Goal: Task Accomplishment & Management: Use online tool/utility

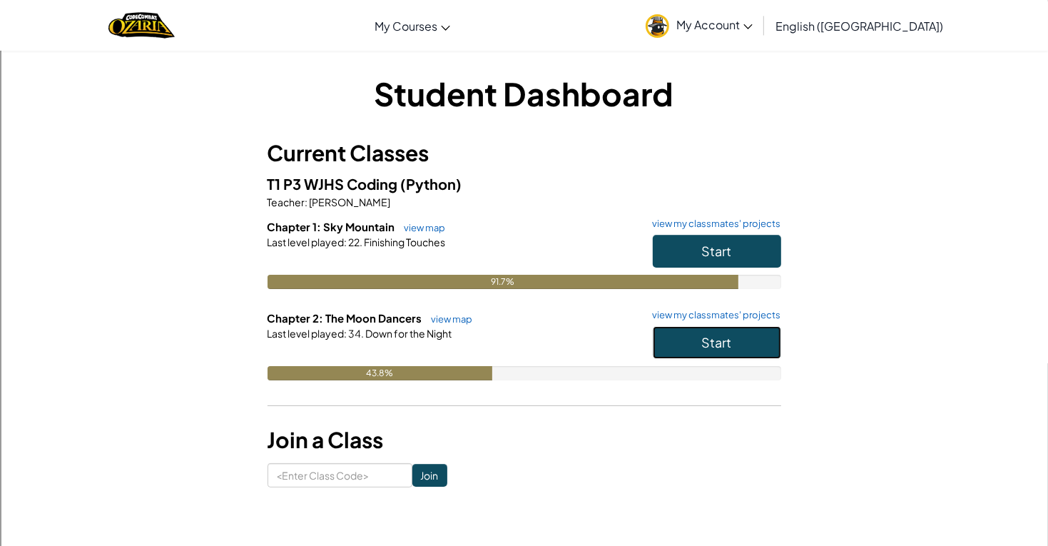
click at [749, 343] on button "Start" at bounding box center [717, 342] width 128 height 33
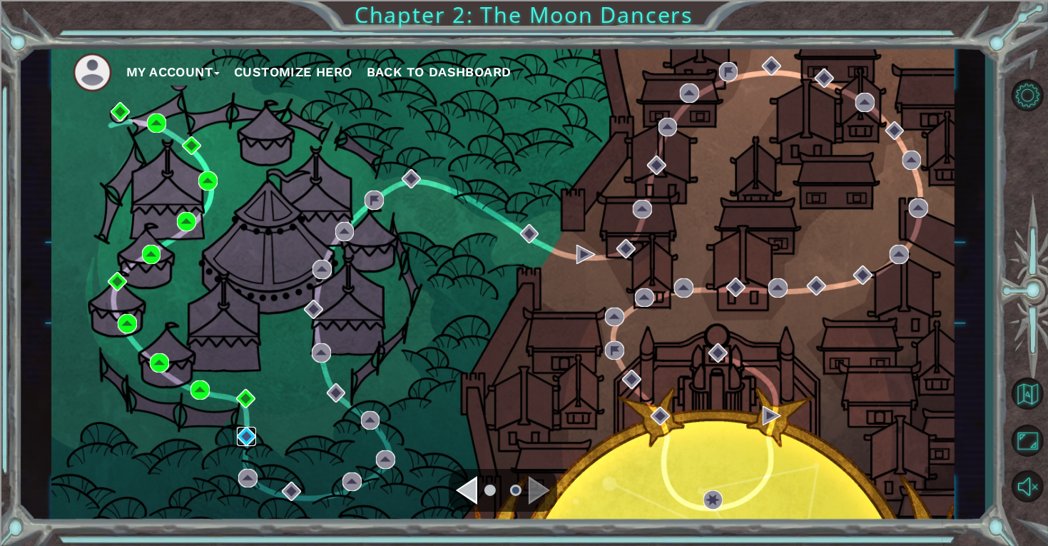
click at [247, 440] on img at bounding box center [246, 436] width 19 height 19
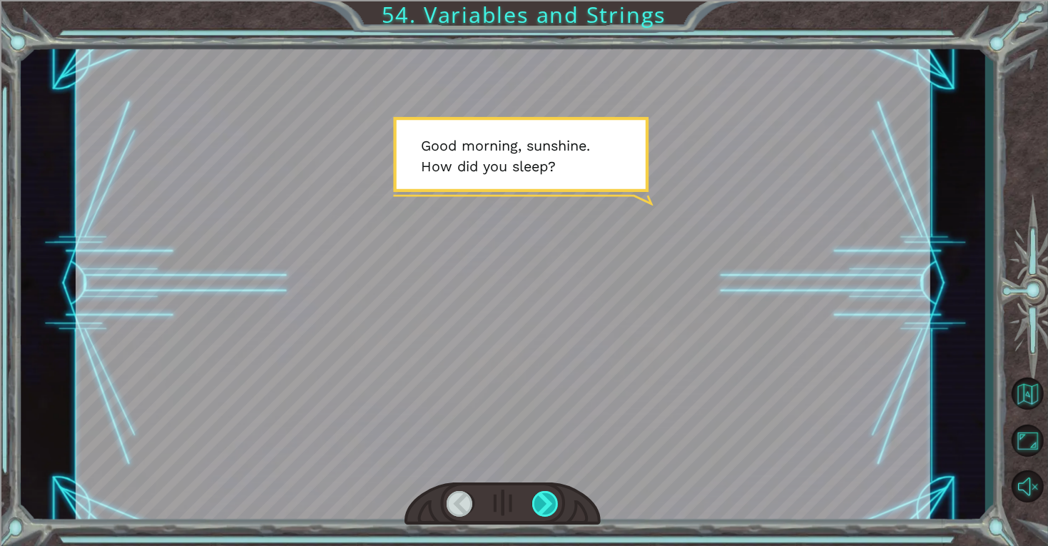
click at [541, 502] on div at bounding box center [545, 504] width 27 height 26
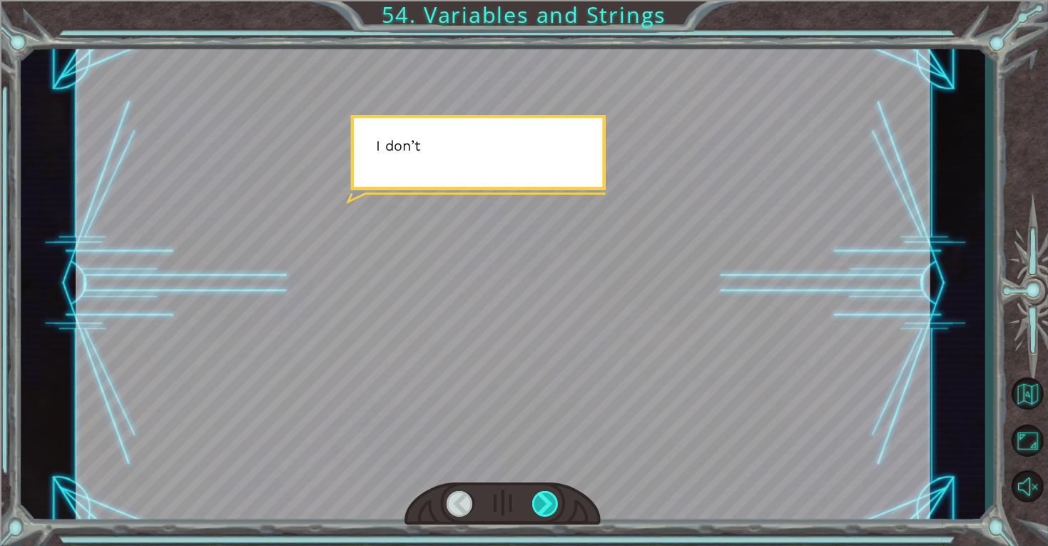
click at [535, 493] on div at bounding box center [545, 504] width 27 height 26
click at [540, 504] on div at bounding box center [545, 504] width 27 height 26
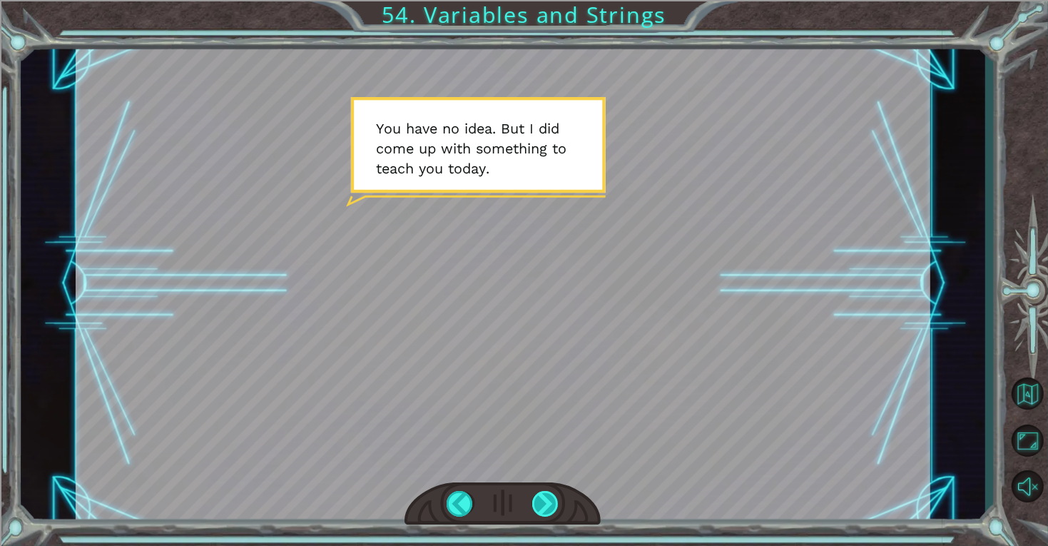
click at [547, 503] on div at bounding box center [545, 504] width 27 height 26
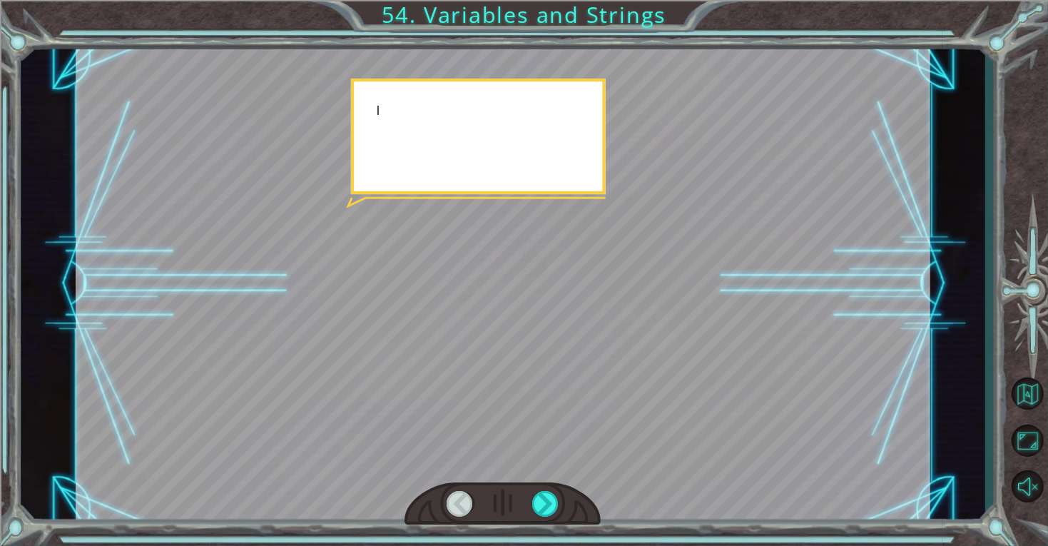
click at [550, 520] on div at bounding box center [503, 504] width 196 height 44
click at [549, 520] on div at bounding box center [503, 504] width 196 height 44
click at [547, 519] on div at bounding box center [503, 504] width 196 height 44
click at [548, 517] on div at bounding box center [545, 504] width 27 height 26
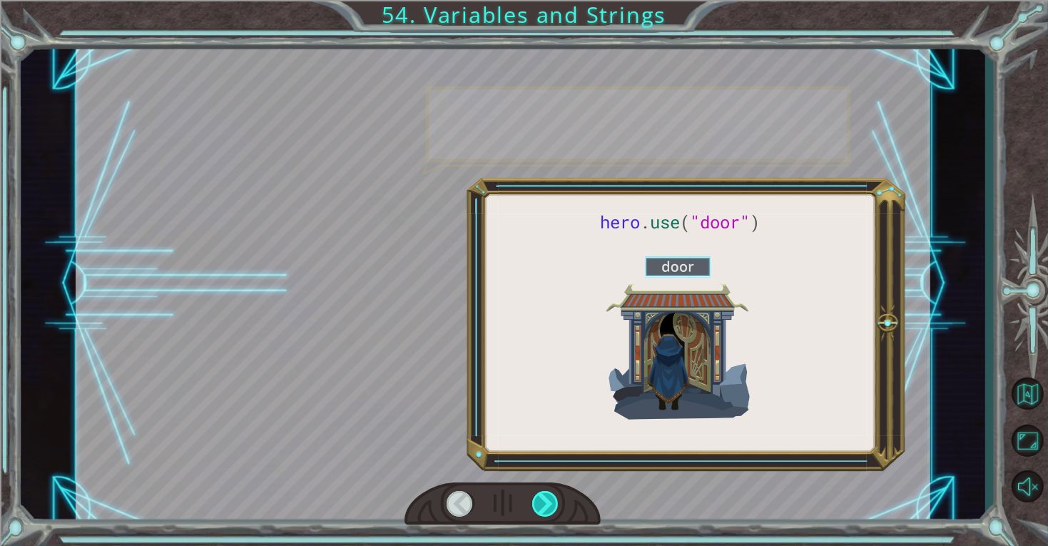
click at [557, 508] on div at bounding box center [545, 504] width 27 height 26
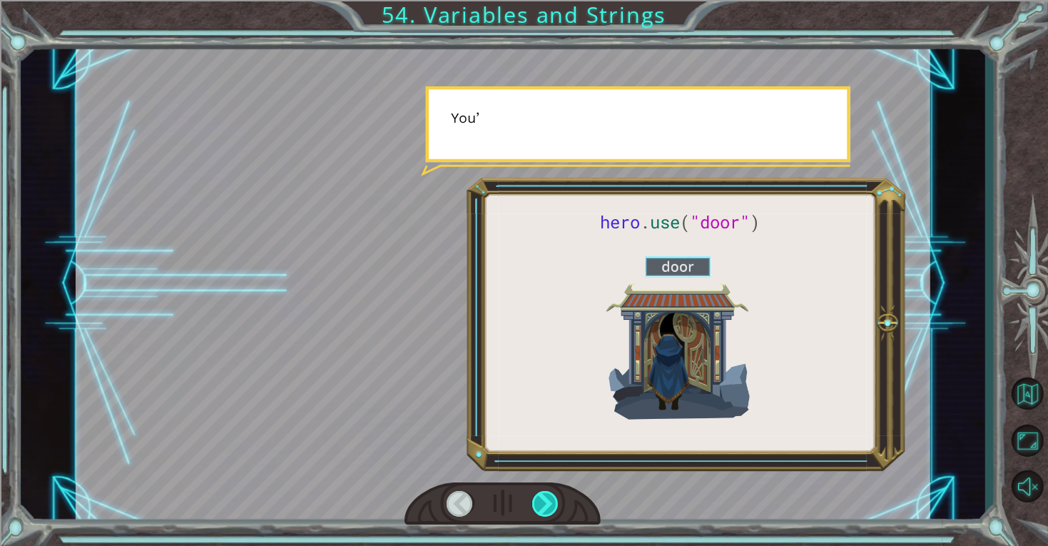
click at [555, 507] on div at bounding box center [545, 504] width 27 height 26
click at [556, 508] on div at bounding box center [545, 504] width 27 height 26
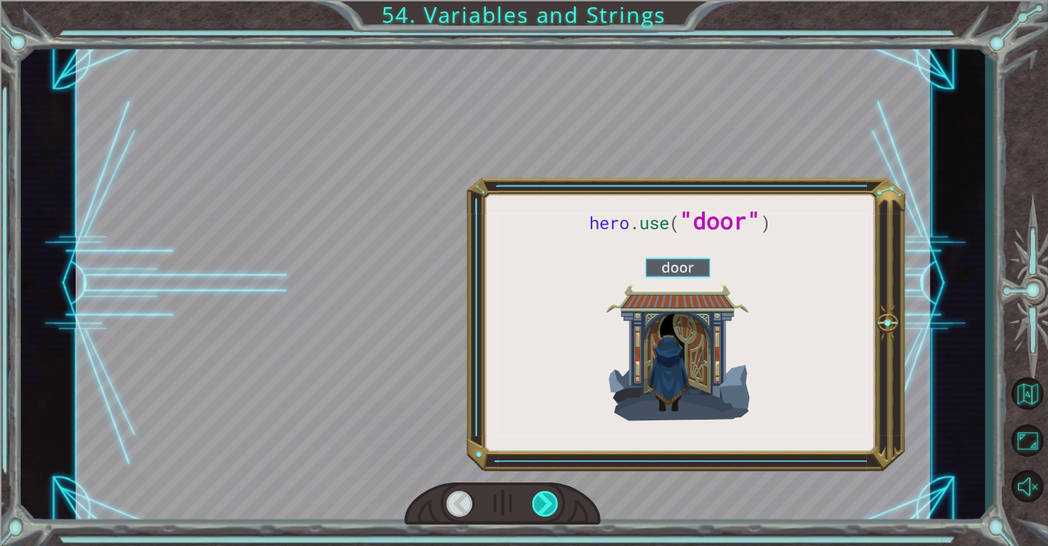
click at [556, 507] on div at bounding box center [545, 504] width 27 height 26
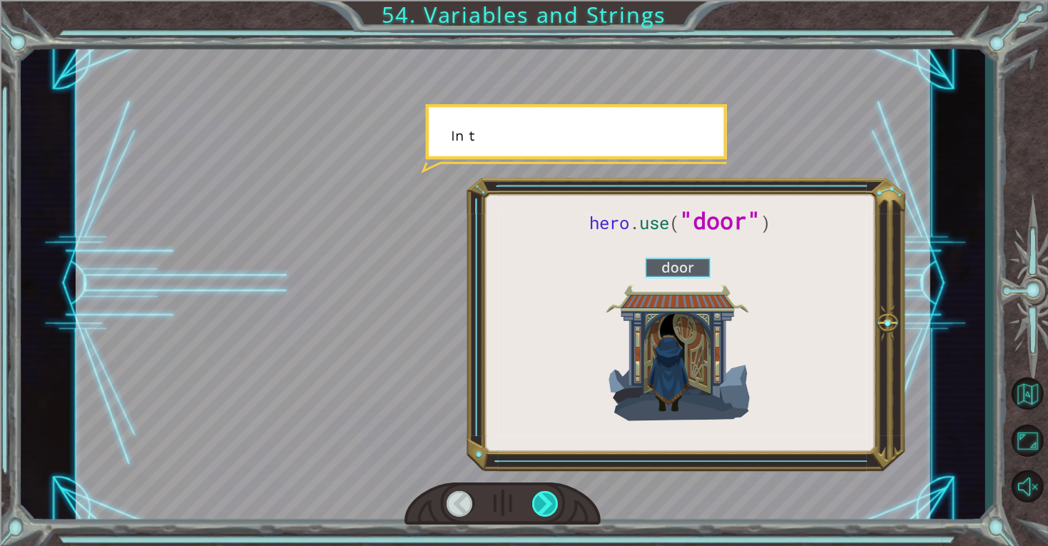
click at [556, 507] on div at bounding box center [545, 504] width 27 height 26
click at [555, 500] on div at bounding box center [545, 504] width 27 height 26
click at [557, 504] on div at bounding box center [545, 504] width 27 height 26
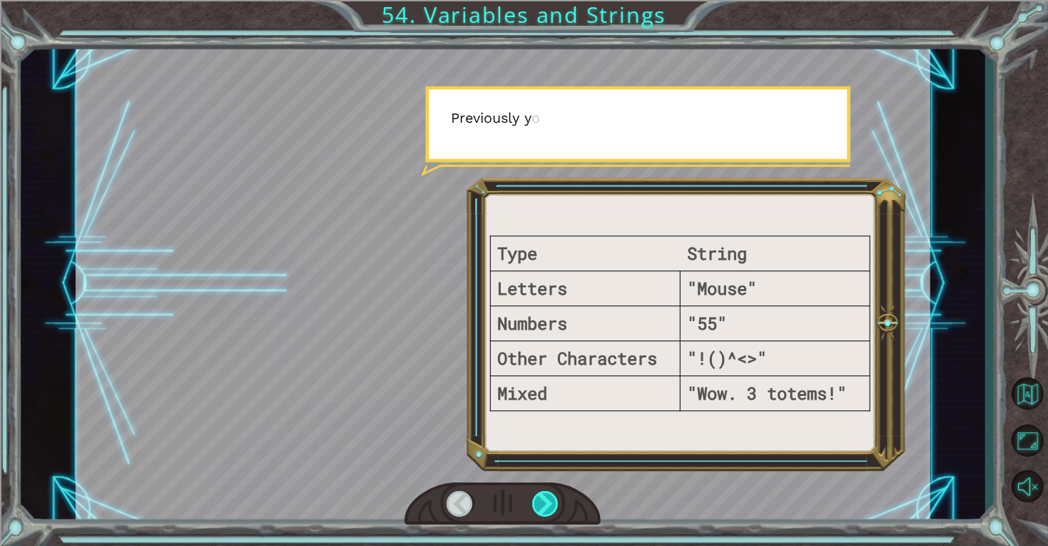
click at [552, 513] on div at bounding box center [545, 504] width 27 height 26
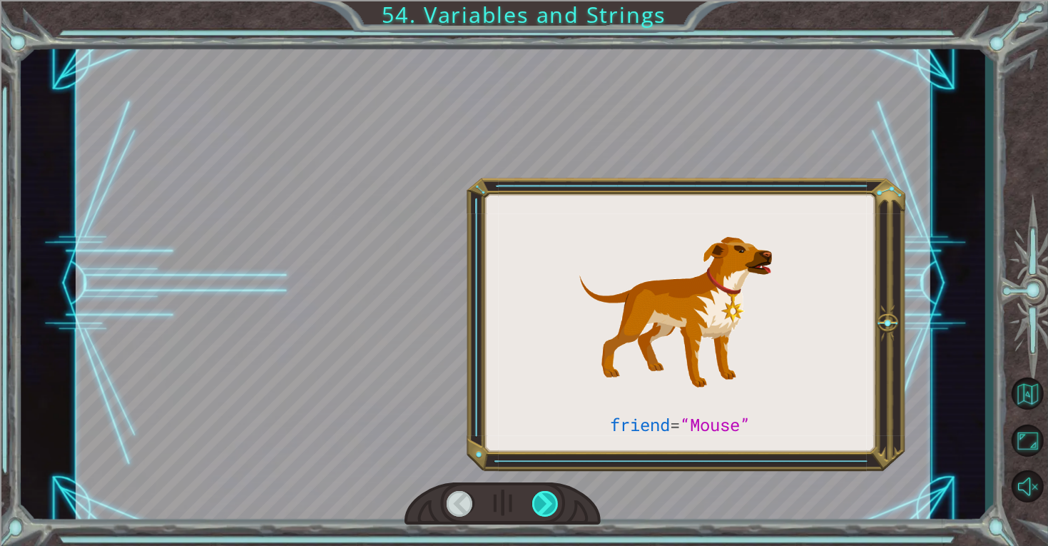
click at [549, 512] on div at bounding box center [545, 504] width 27 height 26
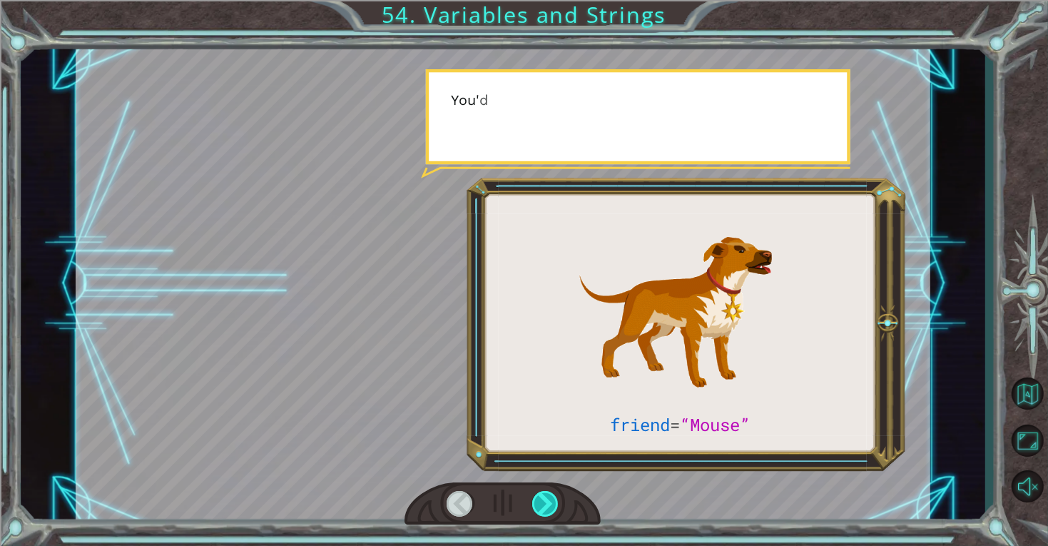
click at [552, 515] on div at bounding box center [545, 504] width 27 height 26
click at [555, 510] on div at bounding box center [545, 504] width 27 height 26
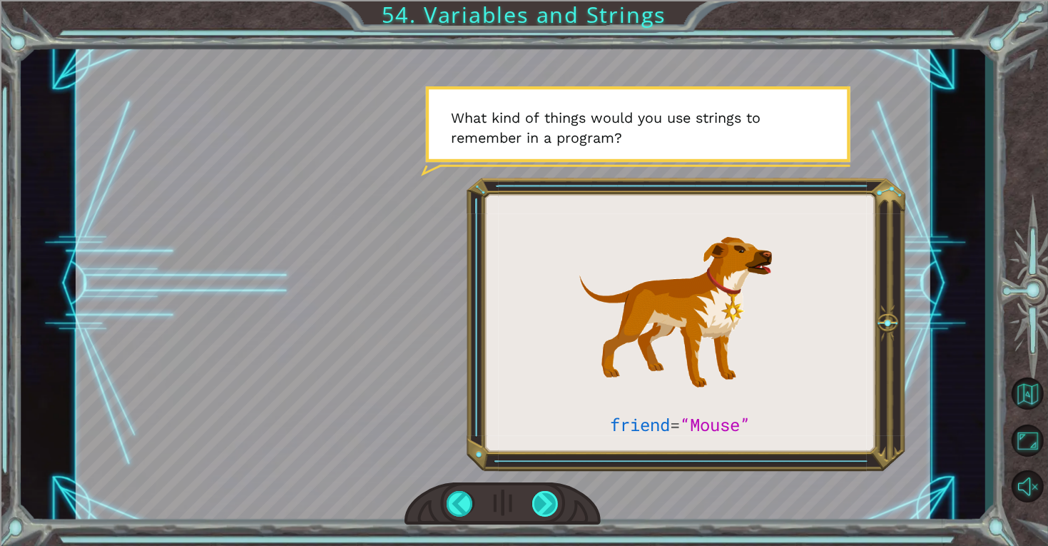
click at [539, 507] on div at bounding box center [545, 504] width 27 height 26
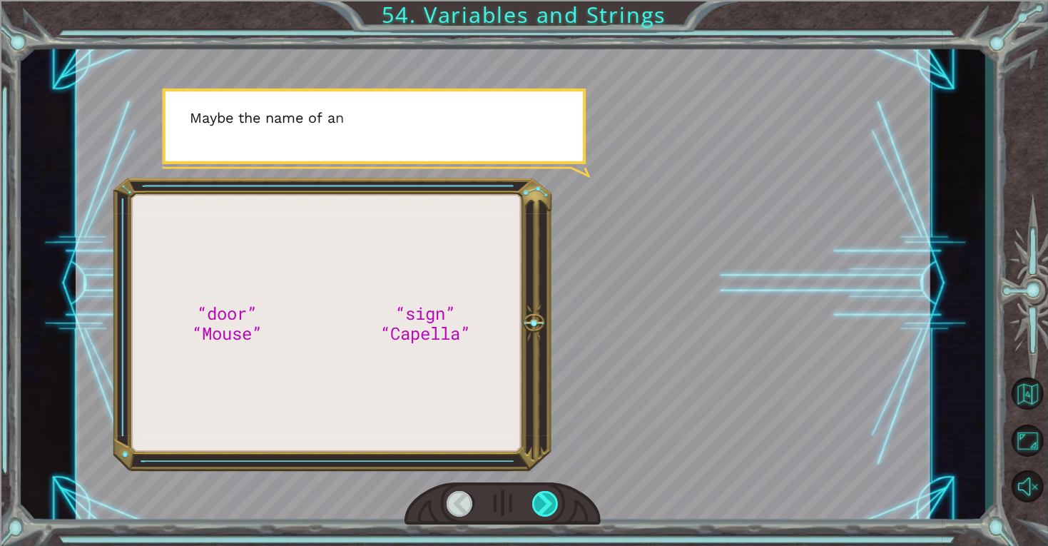
click at [549, 513] on div at bounding box center [545, 504] width 27 height 26
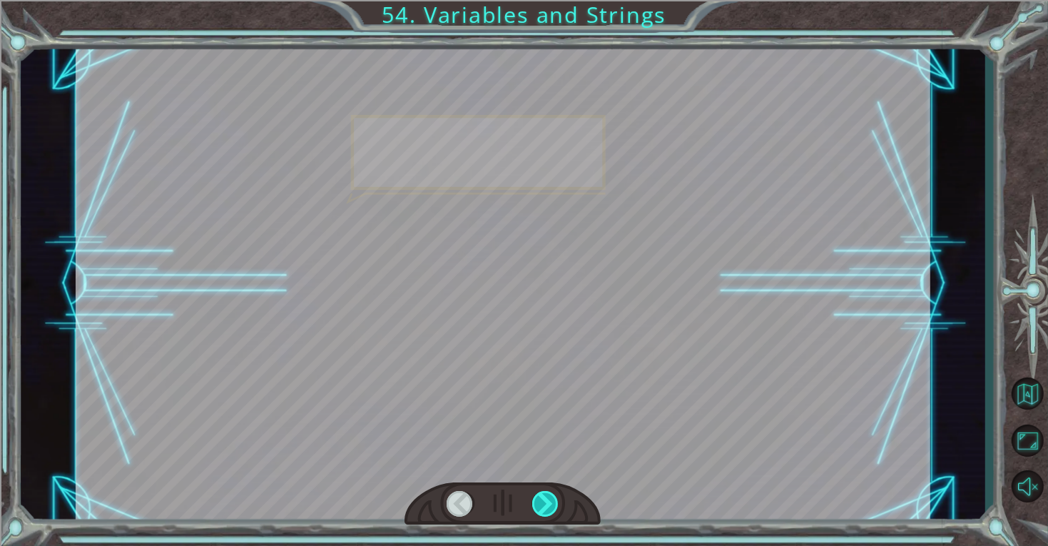
click at [557, 505] on div at bounding box center [545, 504] width 27 height 26
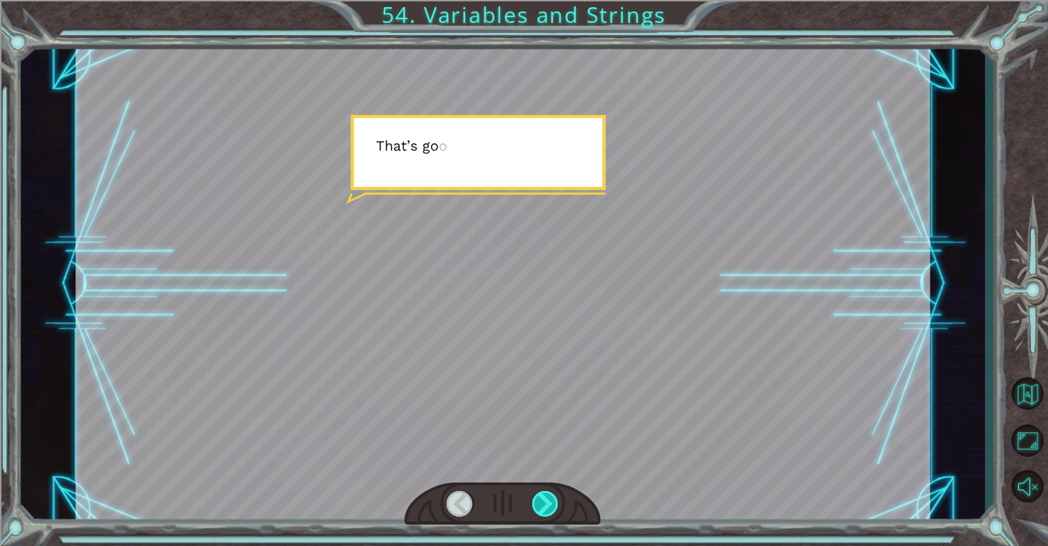
click at [547, 512] on div at bounding box center [545, 504] width 27 height 26
click at [548, 508] on div at bounding box center [545, 504] width 27 height 26
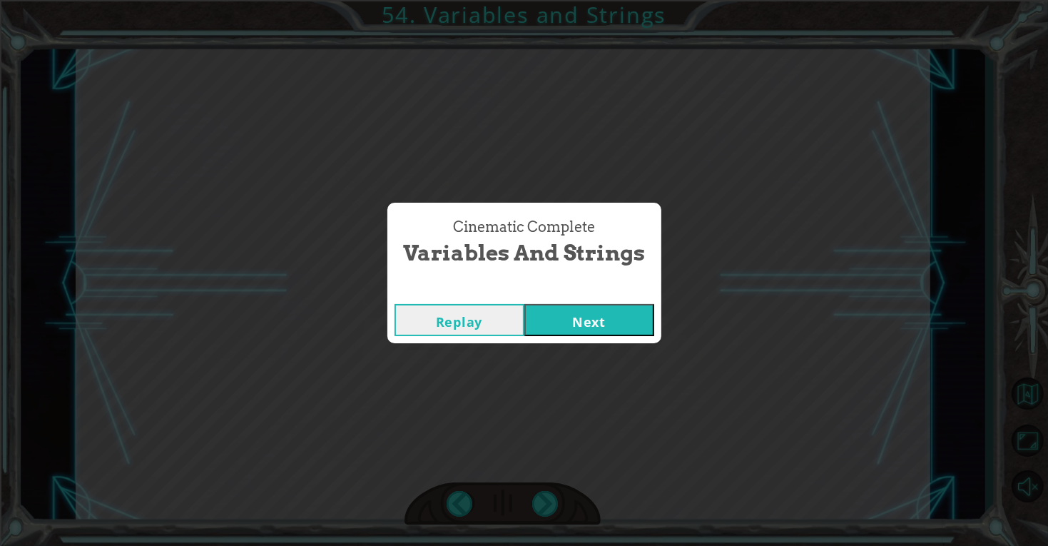
click at [543, 507] on div "Cinematic Complete Variables and Strings Replay Next" at bounding box center [524, 273] width 1048 height 546
click at [618, 332] on button "Next" at bounding box center [590, 320] width 130 height 32
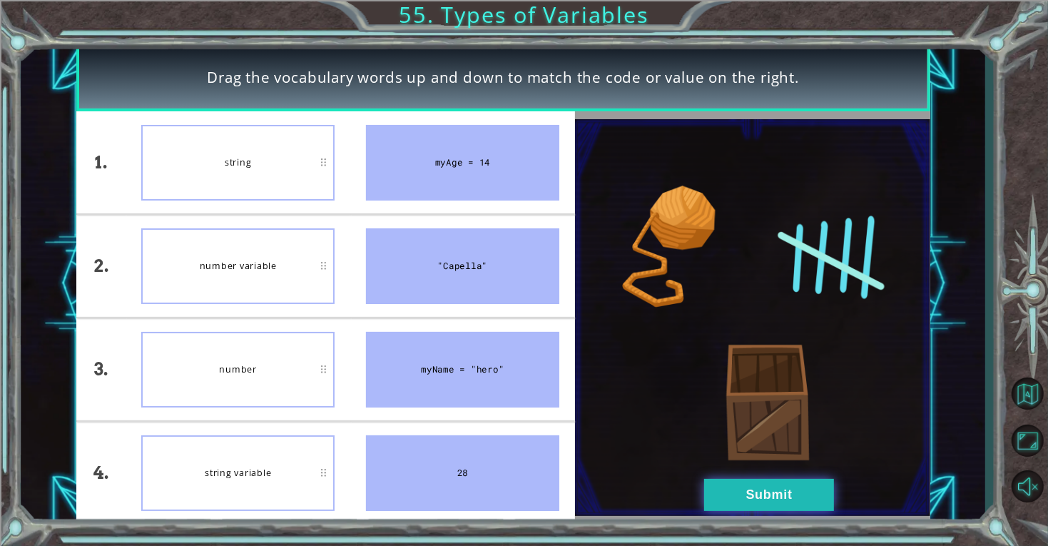
click at [771, 482] on button "Submit" at bounding box center [769, 495] width 130 height 32
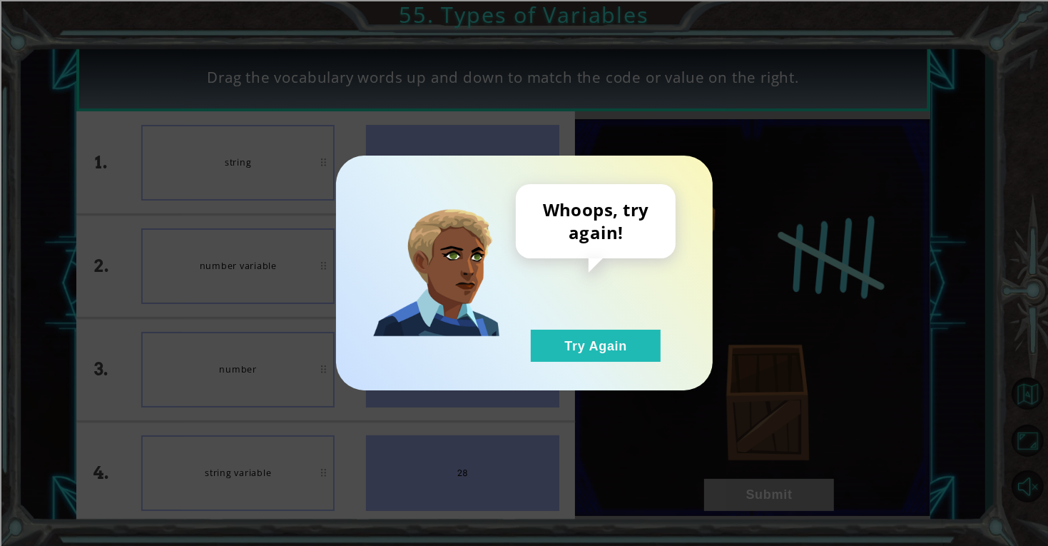
click at [607, 371] on div "Whoops, try again! Try Again" at bounding box center [524, 273] width 377 height 235
click at [574, 345] on button "Try Again" at bounding box center [596, 346] width 130 height 32
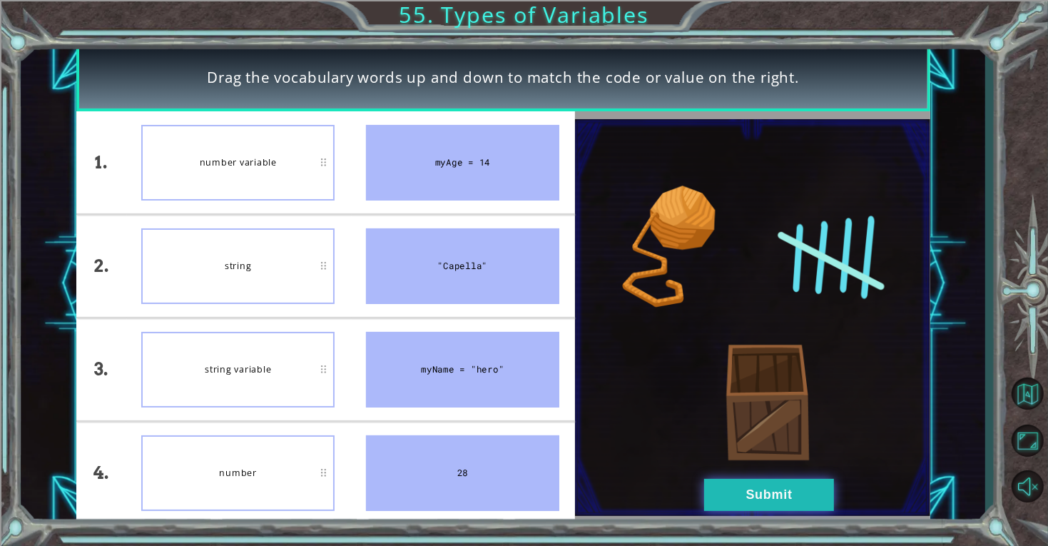
click at [769, 482] on button "Submit" at bounding box center [769, 495] width 130 height 32
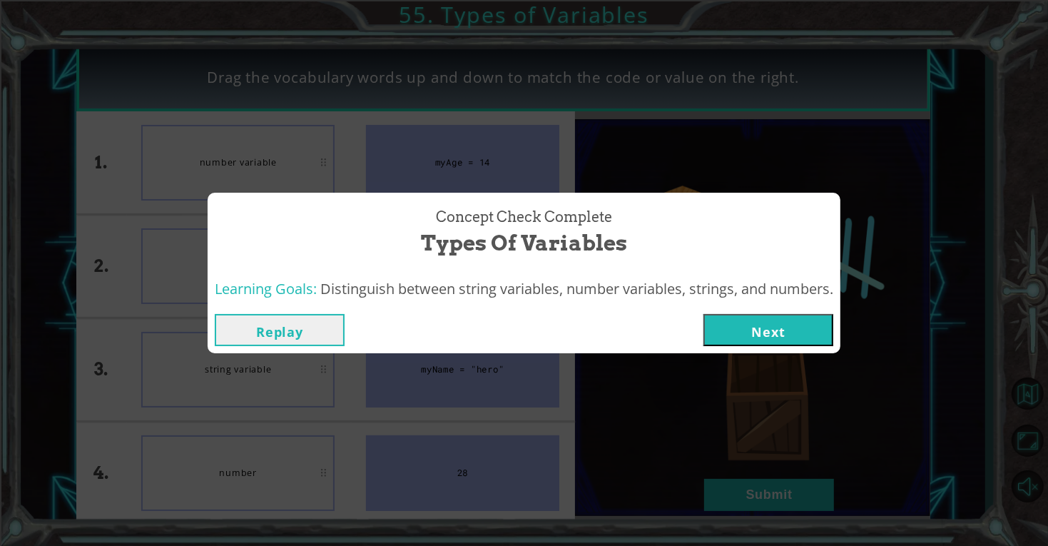
click at [764, 300] on div "Learning Goals: Distinguish between string variables, number variables, strings…" at bounding box center [524, 289] width 633 height 35
click at [739, 325] on button "Next" at bounding box center [769, 330] width 130 height 32
click at [749, 324] on button "Next" at bounding box center [769, 330] width 130 height 32
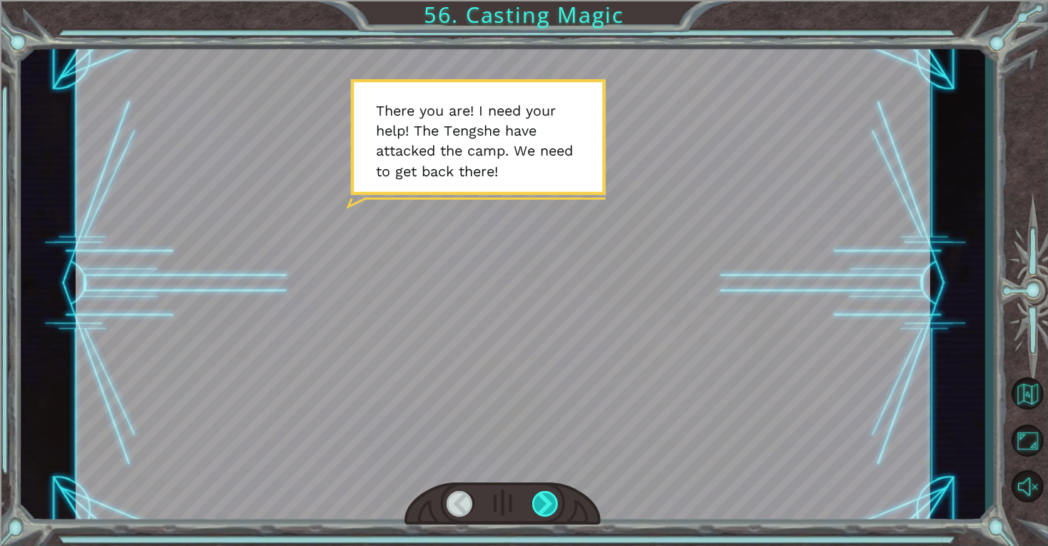
click at [553, 498] on div at bounding box center [545, 504] width 27 height 26
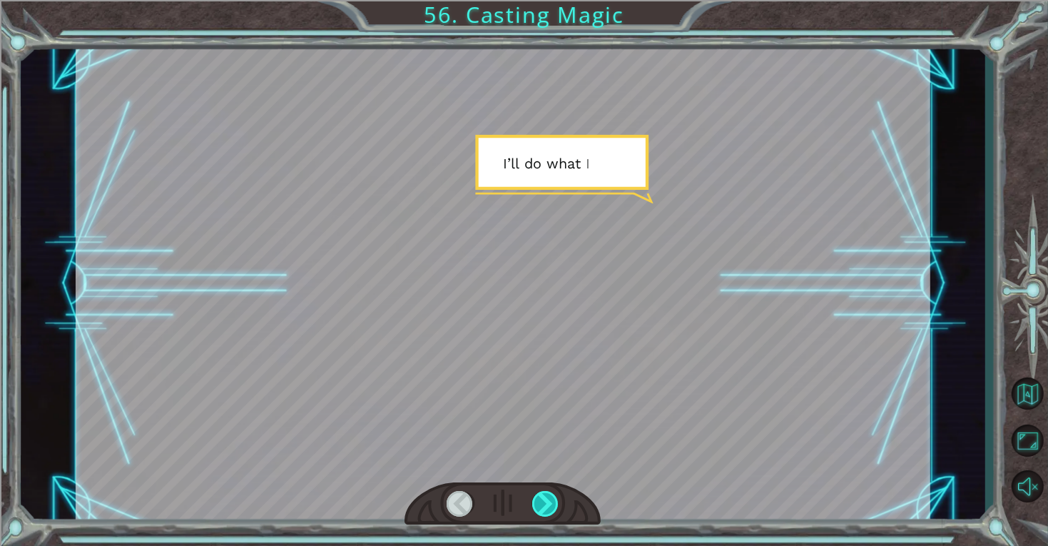
click at [544, 497] on div at bounding box center [545, 504] width 27 height 26
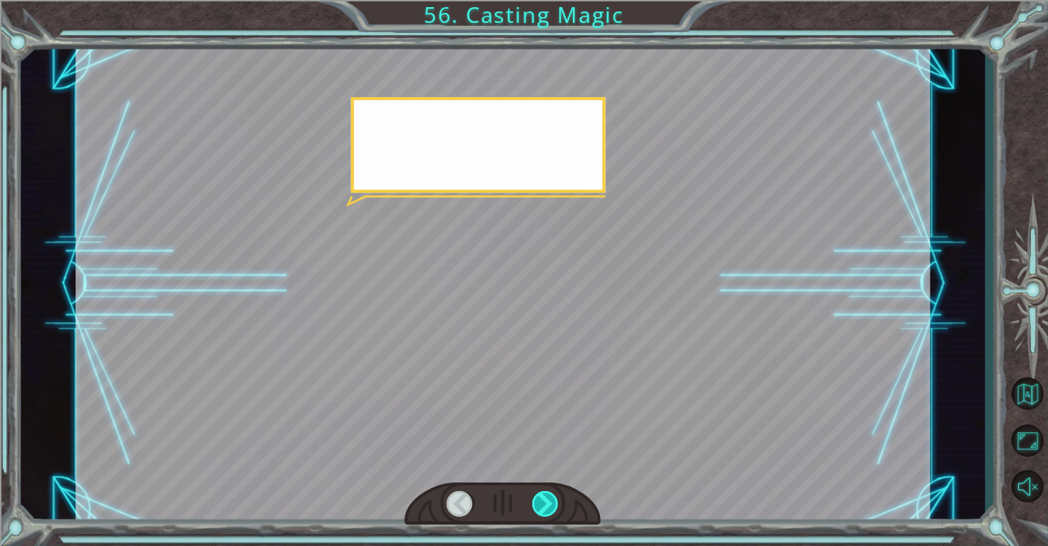
click at [535, 507] on div at bounding box center [545, 504] width 27 height 26
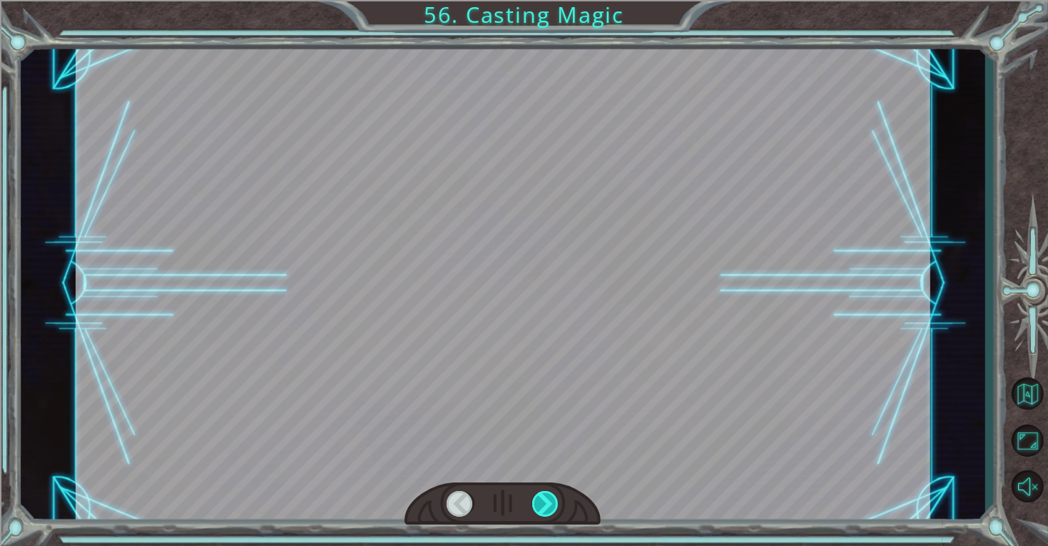
click at [534, 500] on div at bounding box center [545, 504] width 27 height 26
click at [538, 513] on div at bounding box center [545, 504] width 27 height 26
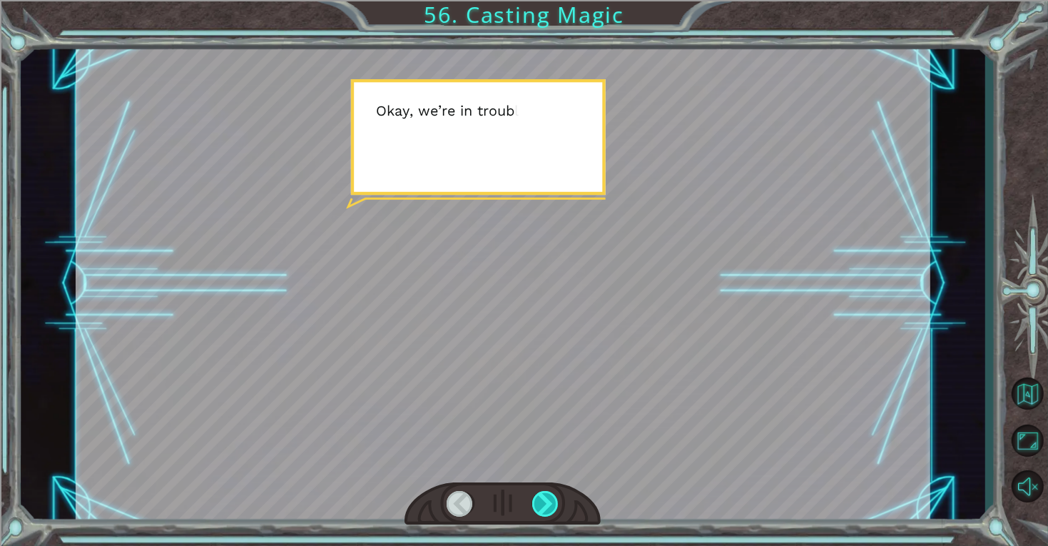
click at [540, 492] on div at bounding box center [545, 504] width 27 height 26
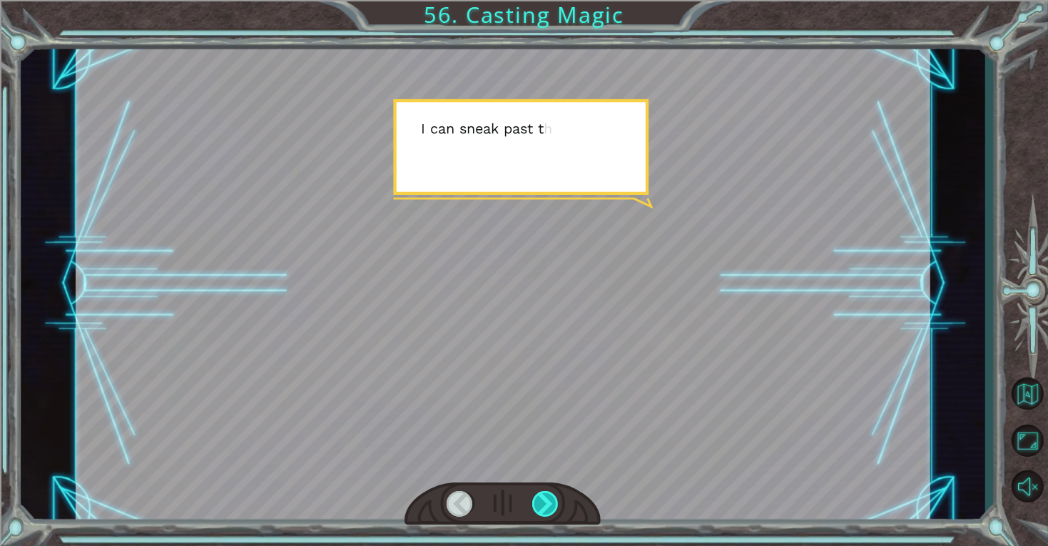
click at [542, 508] on div at bounding box center [545, 504] width 27 height 26
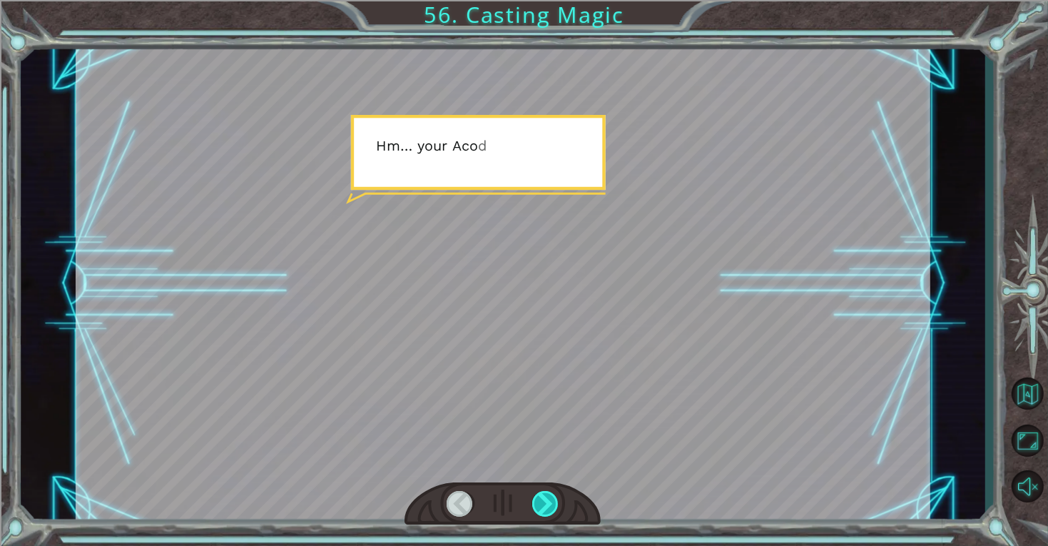
click at [554, 492] on div at bounding box center [545, 504] width 27 height 26
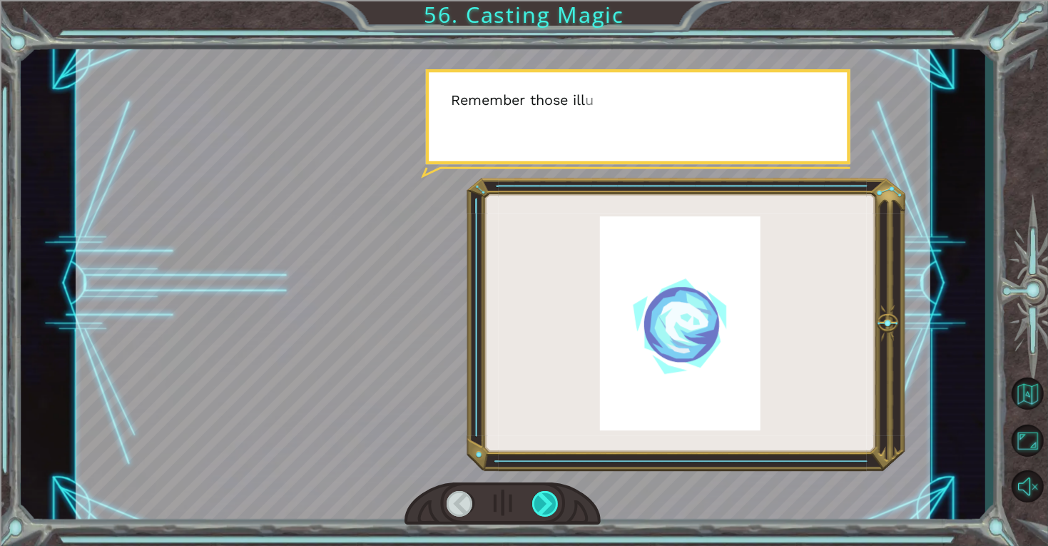
click at [540, 504] on div at bounding box center [545, 504] width 27 height 26
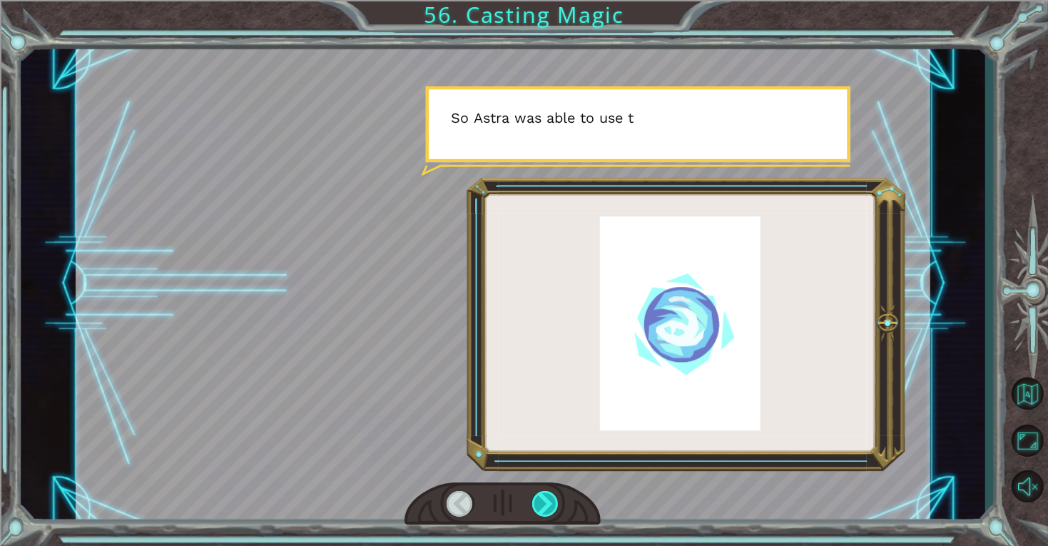
click at [543, 493] on div at bounding box center [545, 504] width 27 height 26
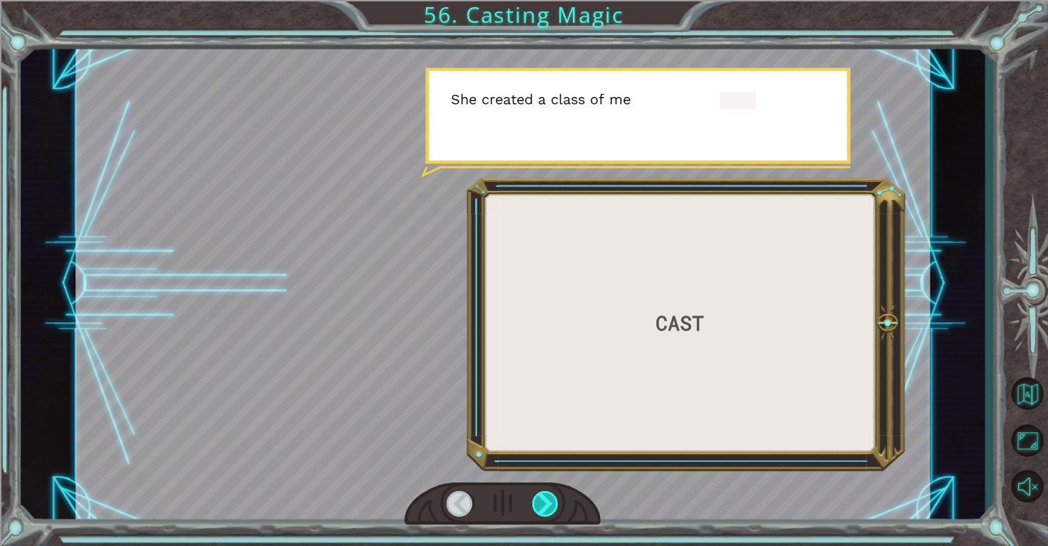
click at [535, 507] on div at bounding box center [545, 504] width 27 height 26
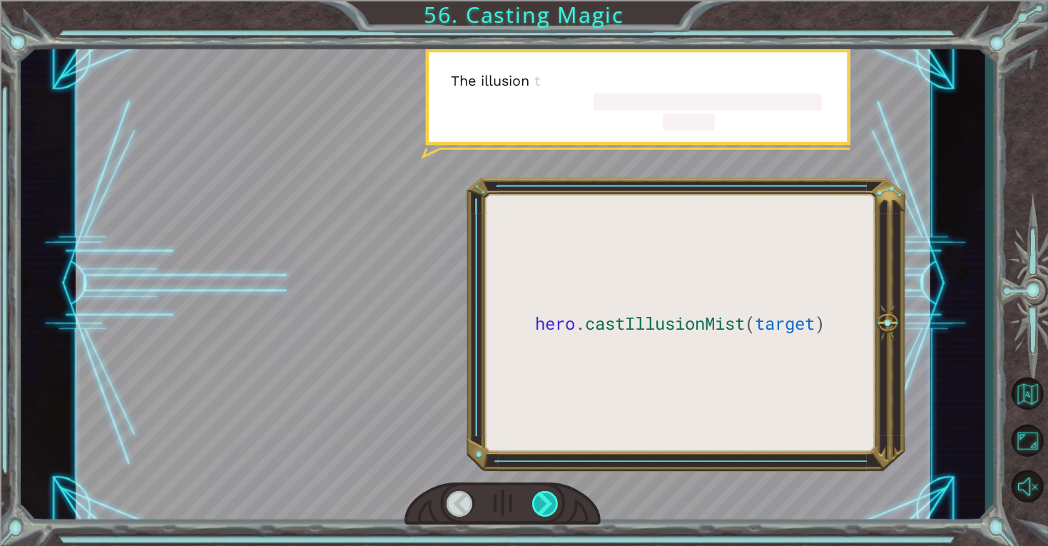
click at [539, 495] on div at bounding box center [545, 504] width 27 height 26
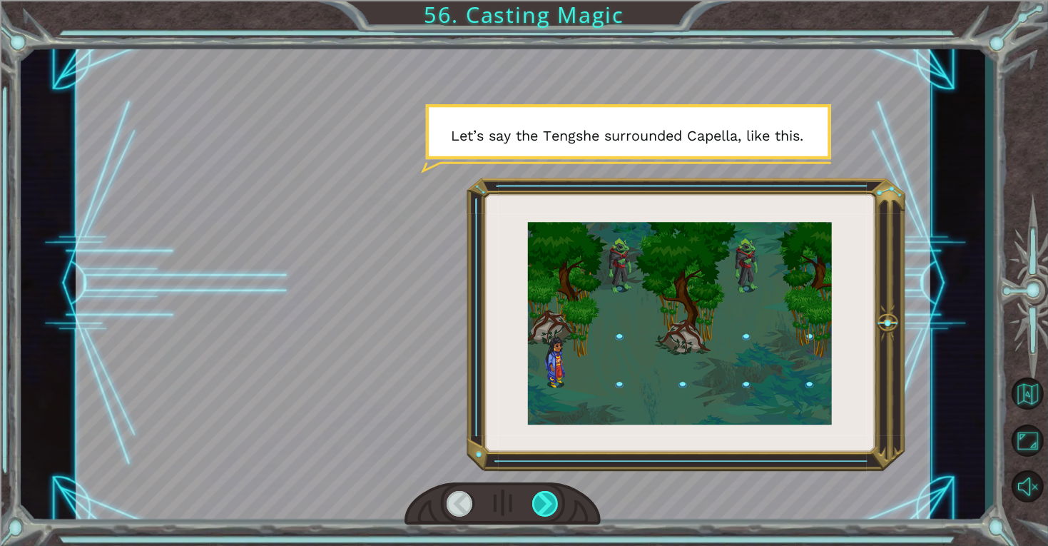
click at [549, 510] on div at bounding box center [545, 504] width 27 height 26
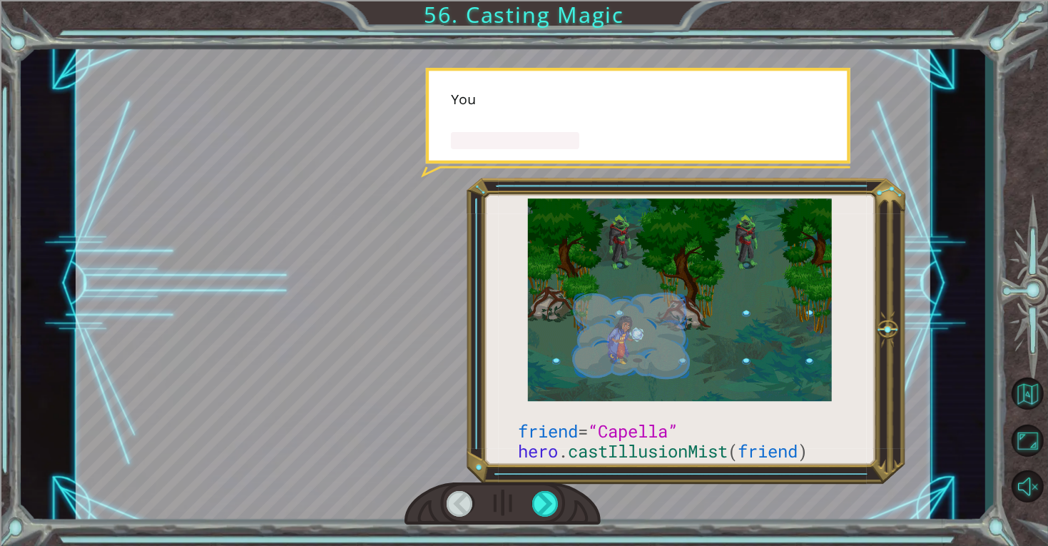
click at [570, 486] on div at bounding box center [503, 504] width 196 height 44
click at [537, 493] on div at bounding box center [545, 504] width 27 height 26
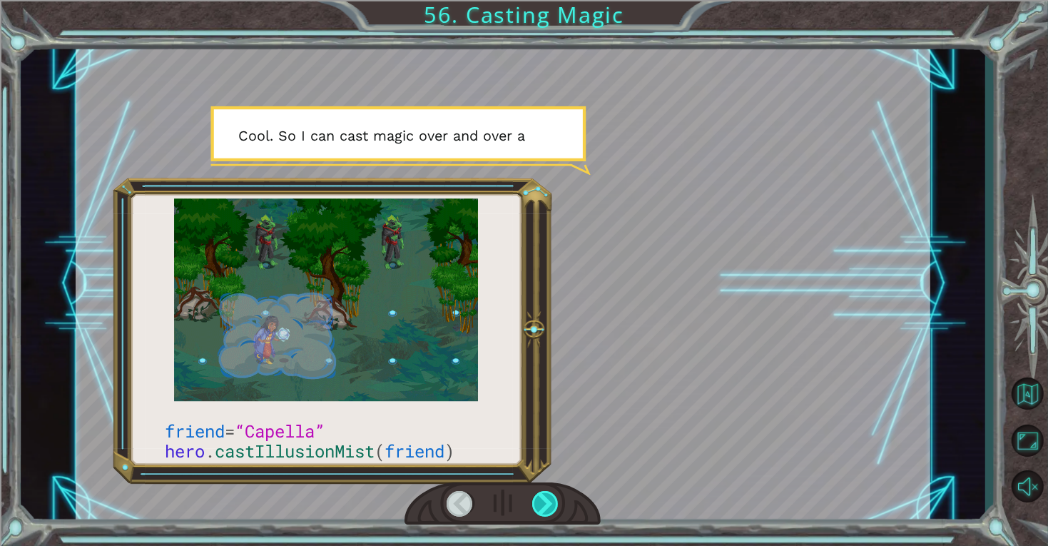
click at [534, 517] on div at bounding box center [545, 504] width 27 height 26
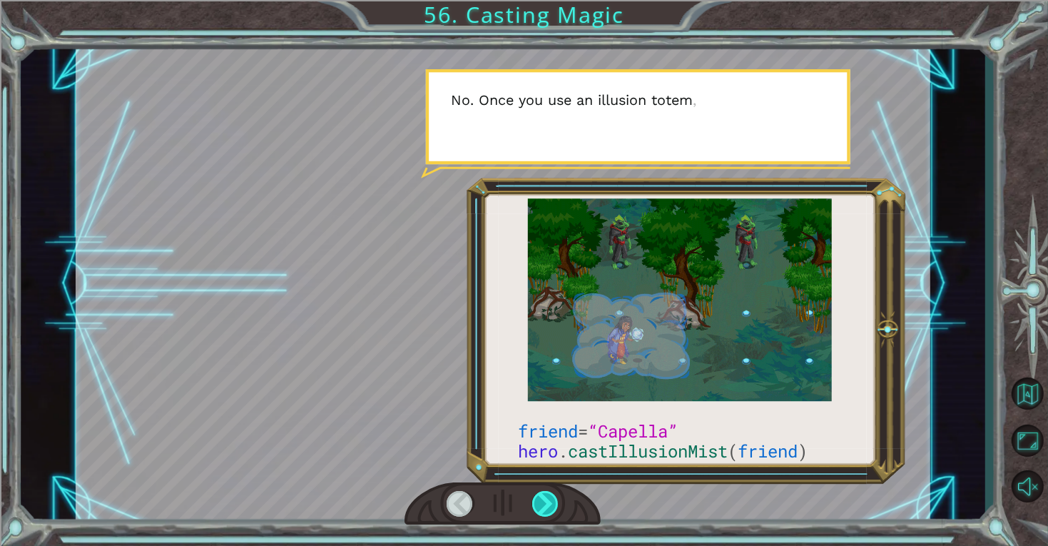
click at [532, 510] on div at bounding box center [545, 504] width 27 height 26
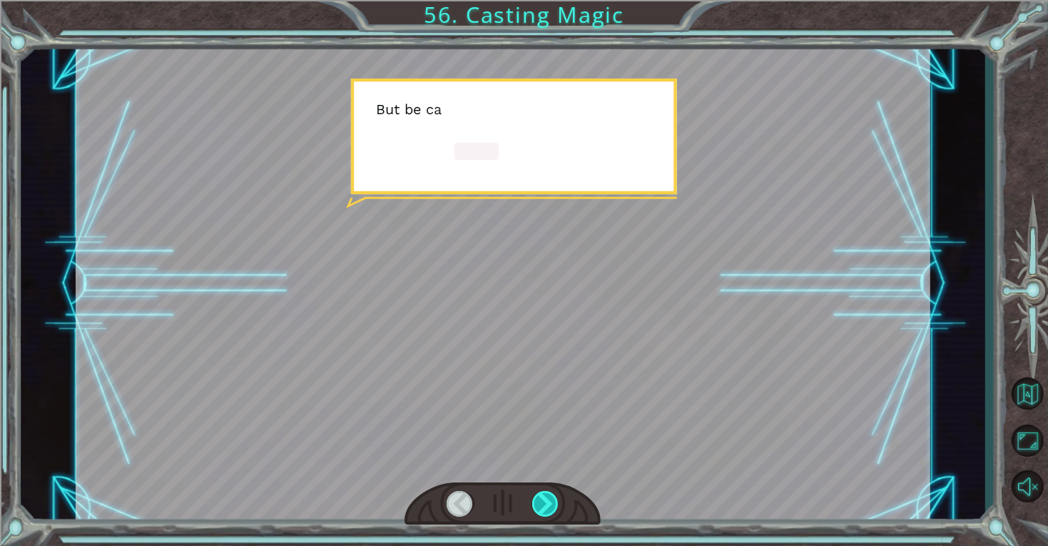
click at [542, 497] on div at bounding box center [545, 504] width 27 height 26
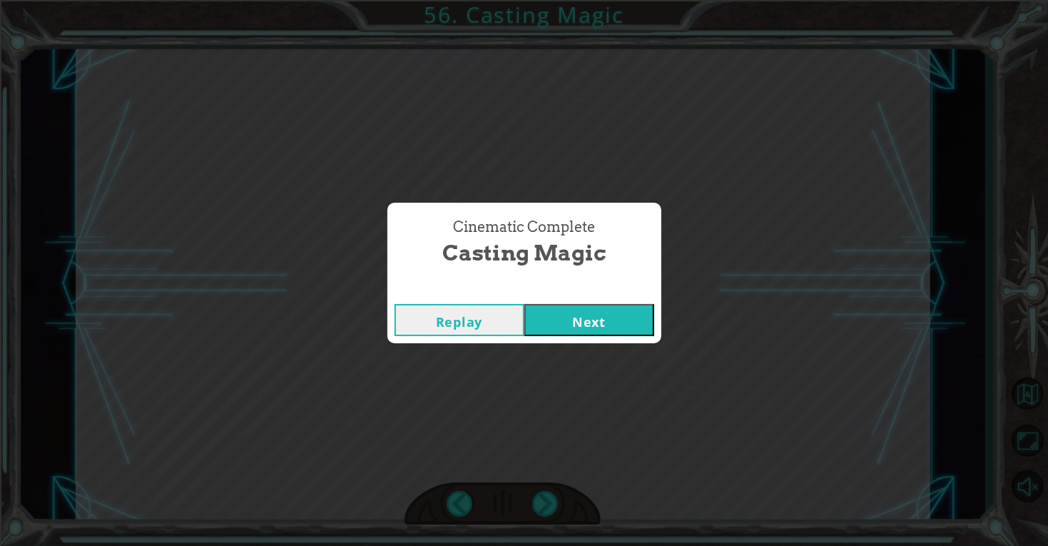
click at [598, 312] on button "Next" at bounding box center [590, 320] width 130 height 32
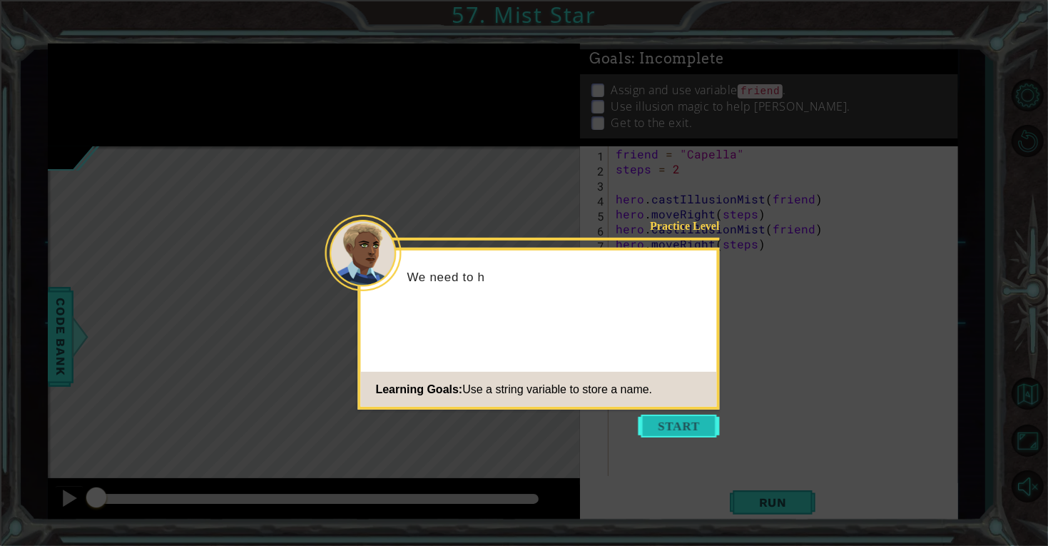
click at [682, 430] on button "Start" at bounding box center [679, 426] width 81 height 23
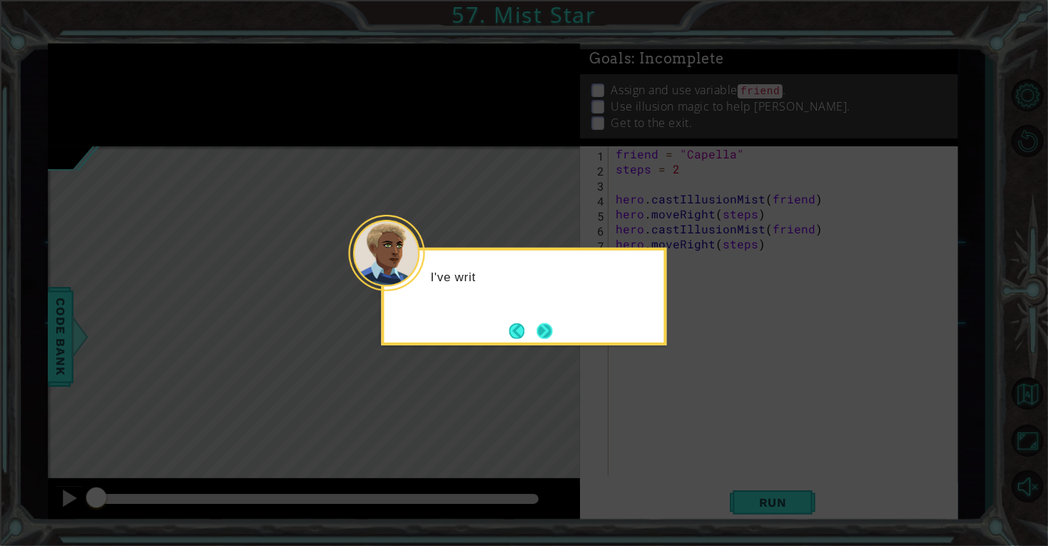
click at [537, 324] on button "Next" at bounding box center [545, 331] width 16 height 16
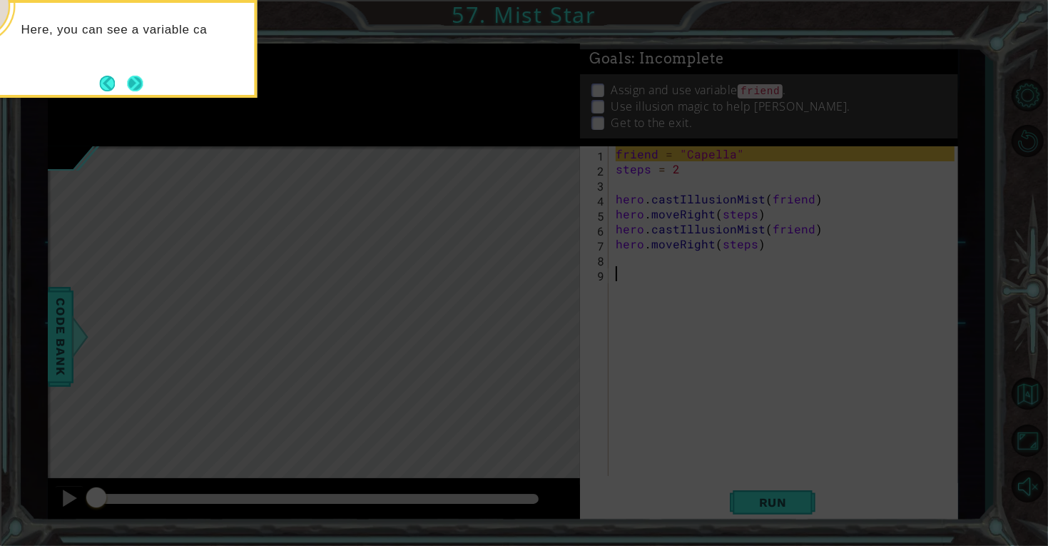
click at [143, 91] on button "Next" at bounding box center [135, 84] width 16 height 16
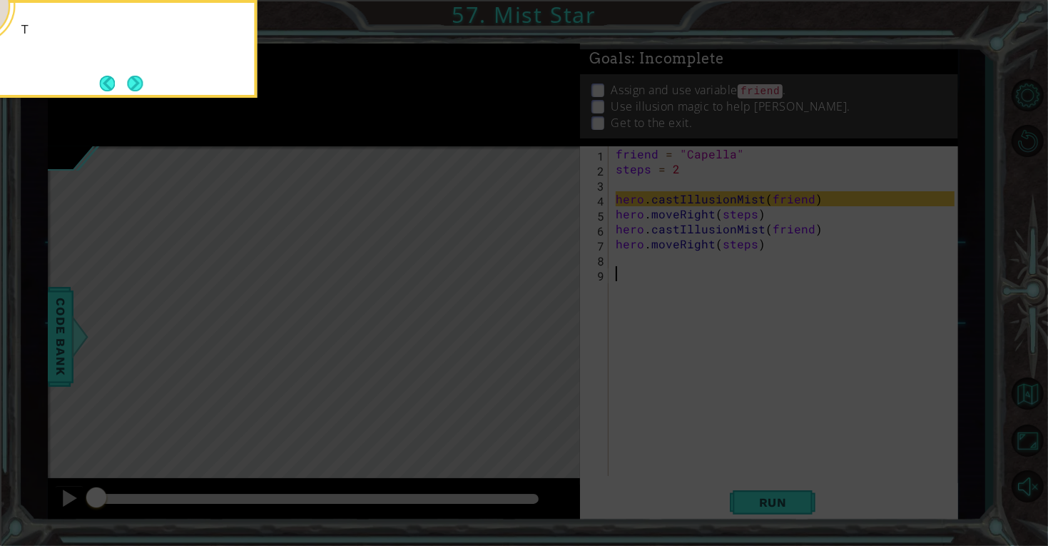
click at [158, 83] on div "T" at bounding box center [113, 49] width 285 height 98
click at [143, 76] on button "Next" at bounding box center [135, 84] width 16 height 16
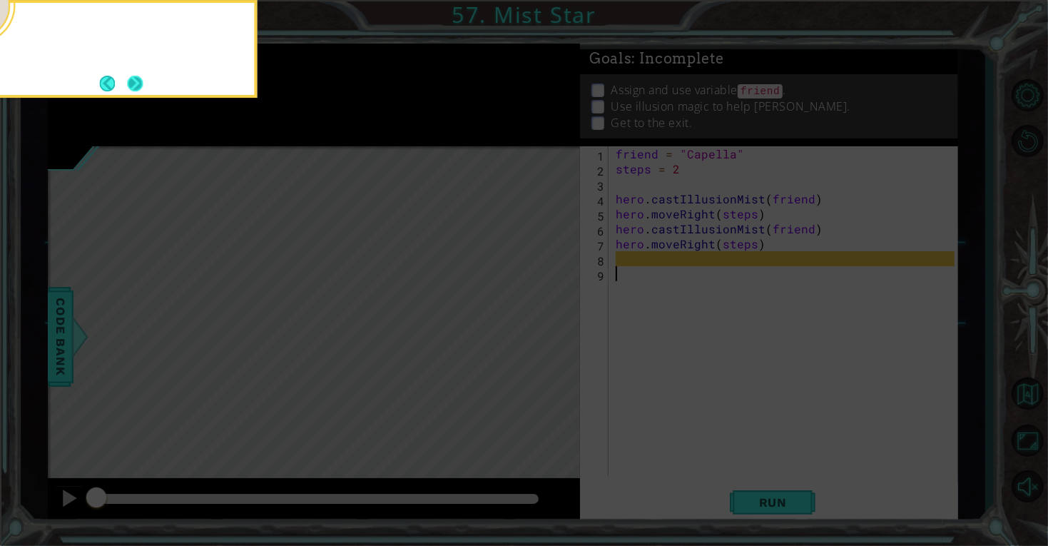
click at [143, 79] on button "Next" at bounding box center [135, 84] width 16 height 16
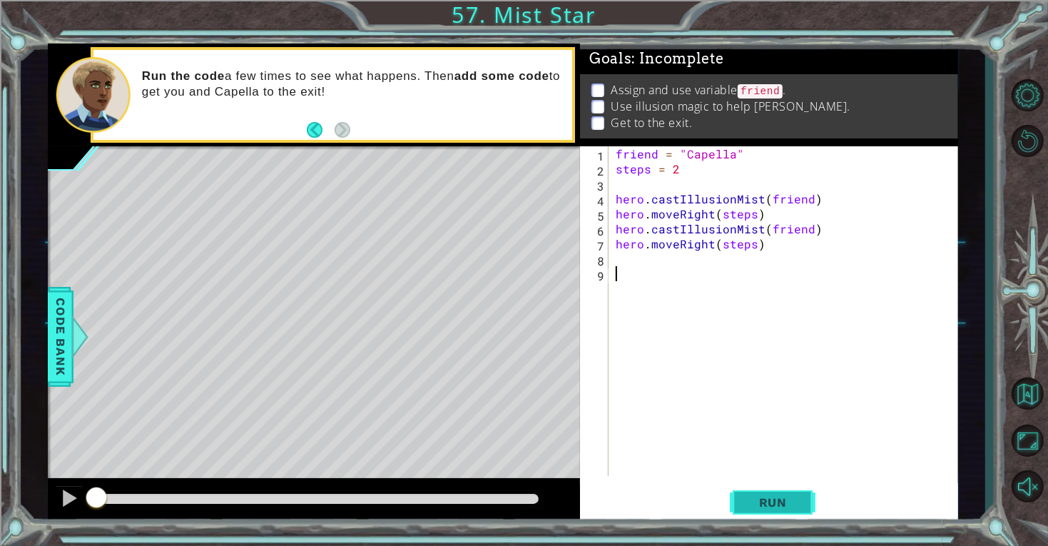
click at [799, 518] on button "Run" at bounding box center [773, 502] width 86 height 38
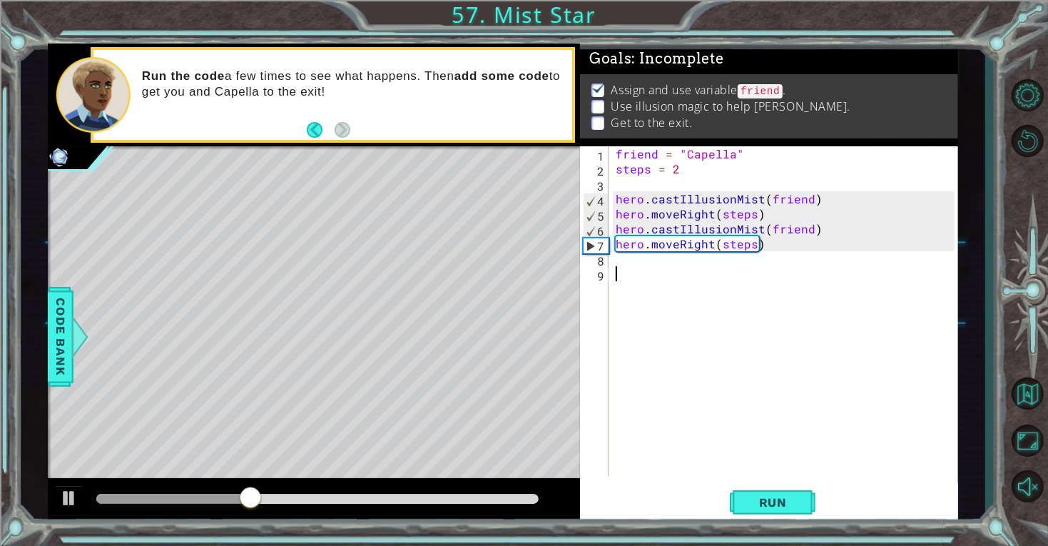
click at [524, 47] on div "Run the code a few times to see what happens. Then add some code to get you and…" at bounding box center [333, 95] width 485 height 96
